Goal: Find contact information: Find contact information

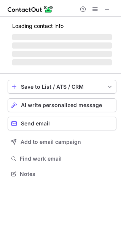
scroll to position [159, 121]
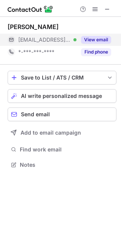
click at [104, 40] on button "View email" at bounding box center [96, 40] width 30 height 8
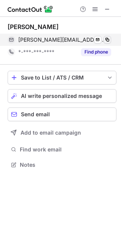
click at [108, 40] on span at bounding box center [108, 40] width 6 height 6
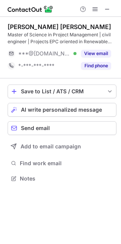
scroll to position [173, 121]
click at [108, 10] on span at bounding box center [108, 9] width 6 height 6
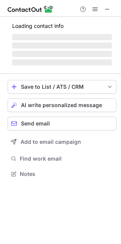
scroll to position [172, 121]
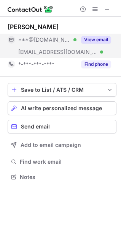
click at [102, 39] on button "View email" at bounding box center [96, 40] width 30 height 8
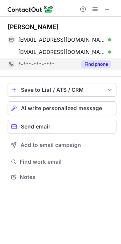
click at [99, 63] on button "Find phone" at bounding box center [96, 64] width 30 height 8
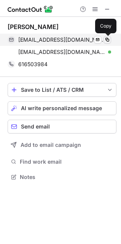
click at [108, 40] on span at bounding box center [108, 40] width 6 height 6
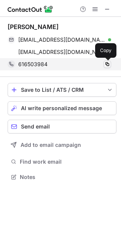
click at [107, 66] on span at bounding box center [108, 64] width 6 height 6
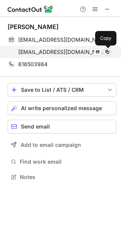
click at [108, 52] on span at bounding box center [108, 52] width 6 height 6
